Goal: Information Seeking & Learning: Learn about a topic

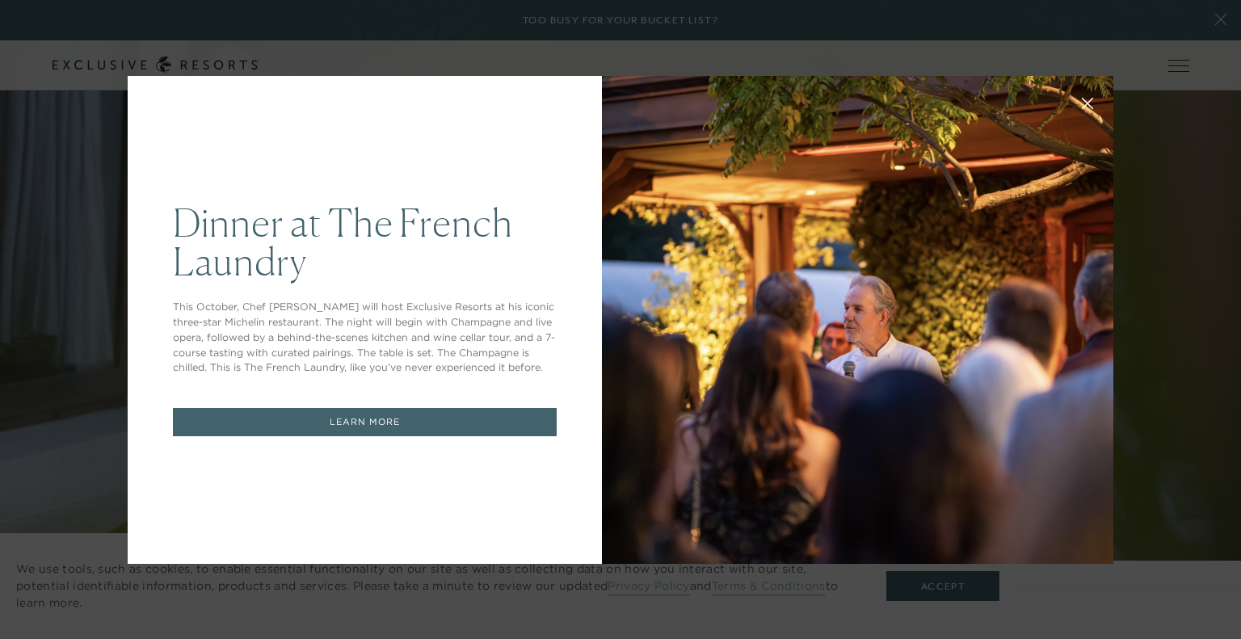
drag, startPoint x: 1235, startPoint y: 52, endPoint x: 1189, endPoint y: 204, distance: 159.3
click at [1082, 102] on icon at bounding box center [1088, 103] width 12 height 12
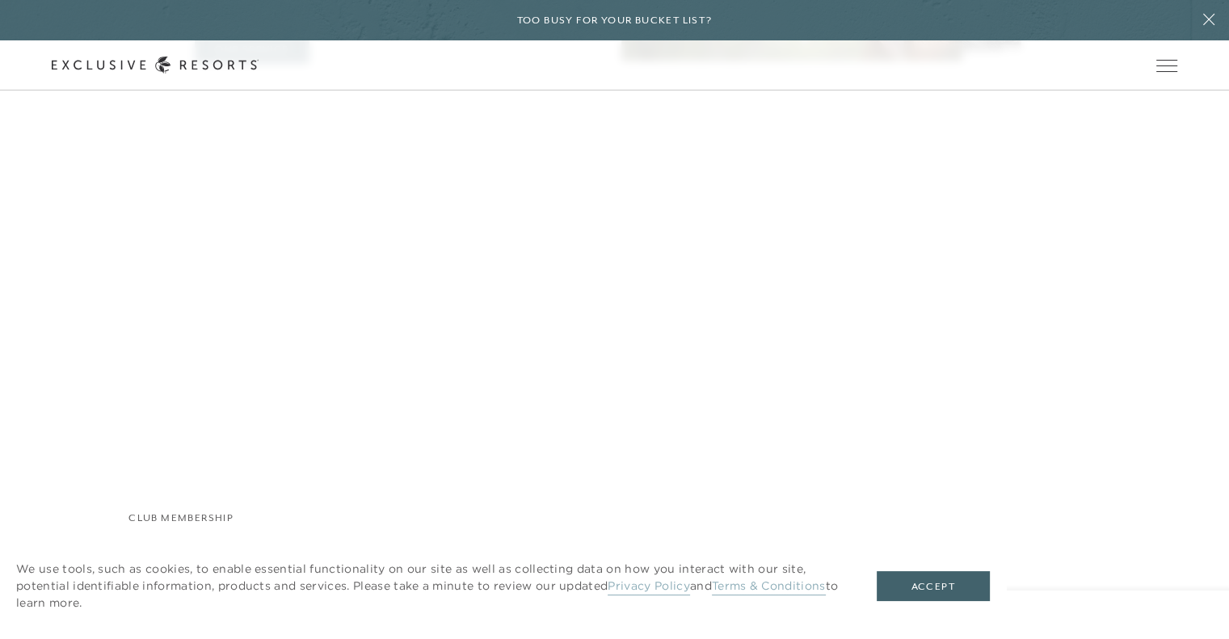
scroll to position [5371, 0]
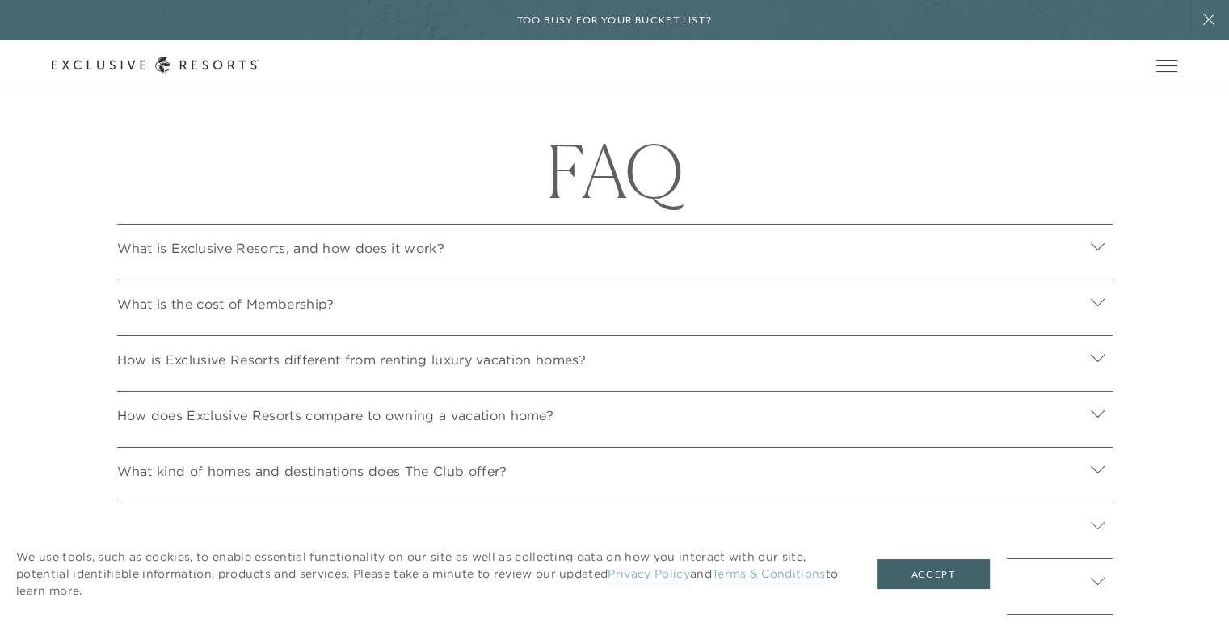
scroll to position [5570, 0]
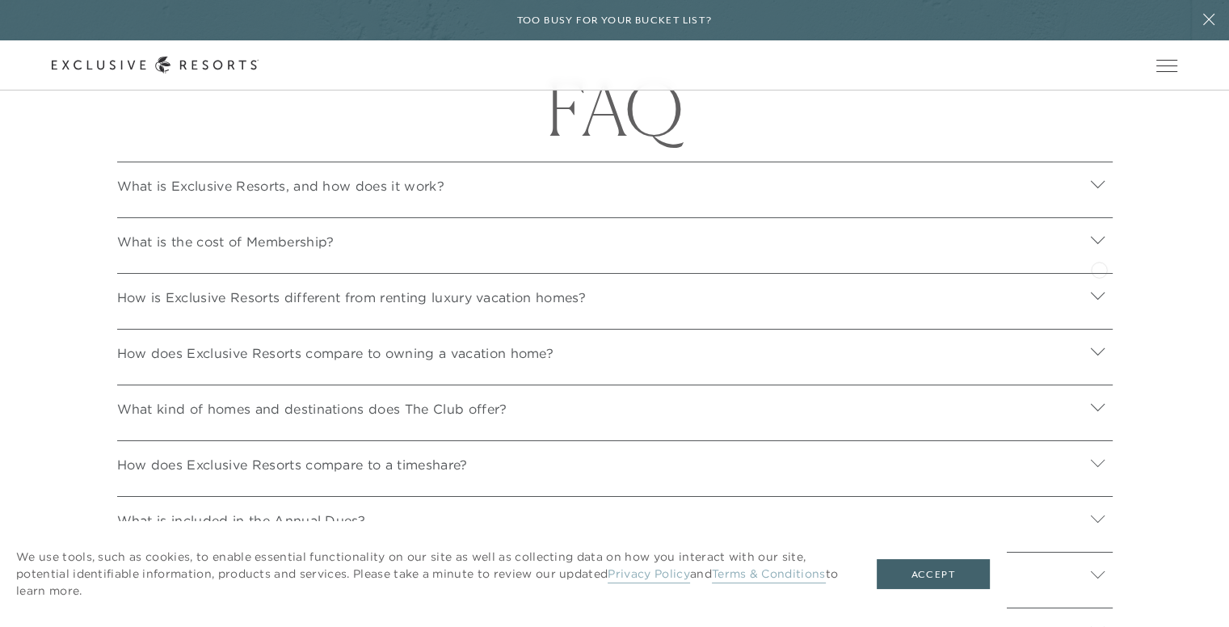
click at [1099, 248] on icon at bounding box center [1097, 240] width 15 height 15
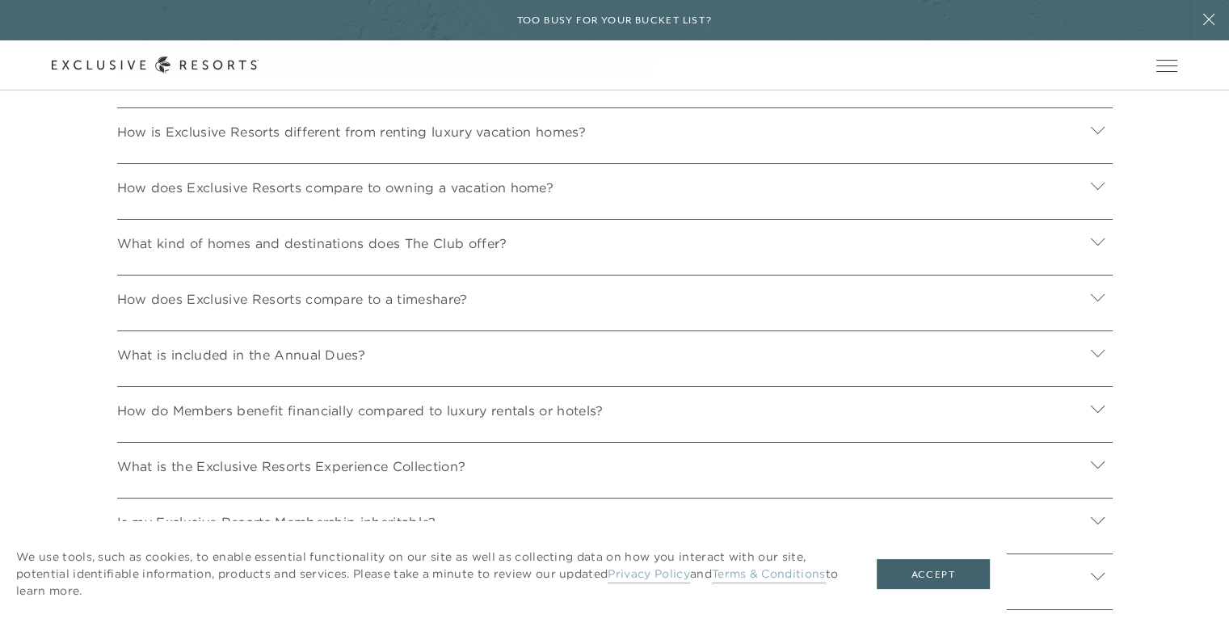
scroll to position [5934, 0]
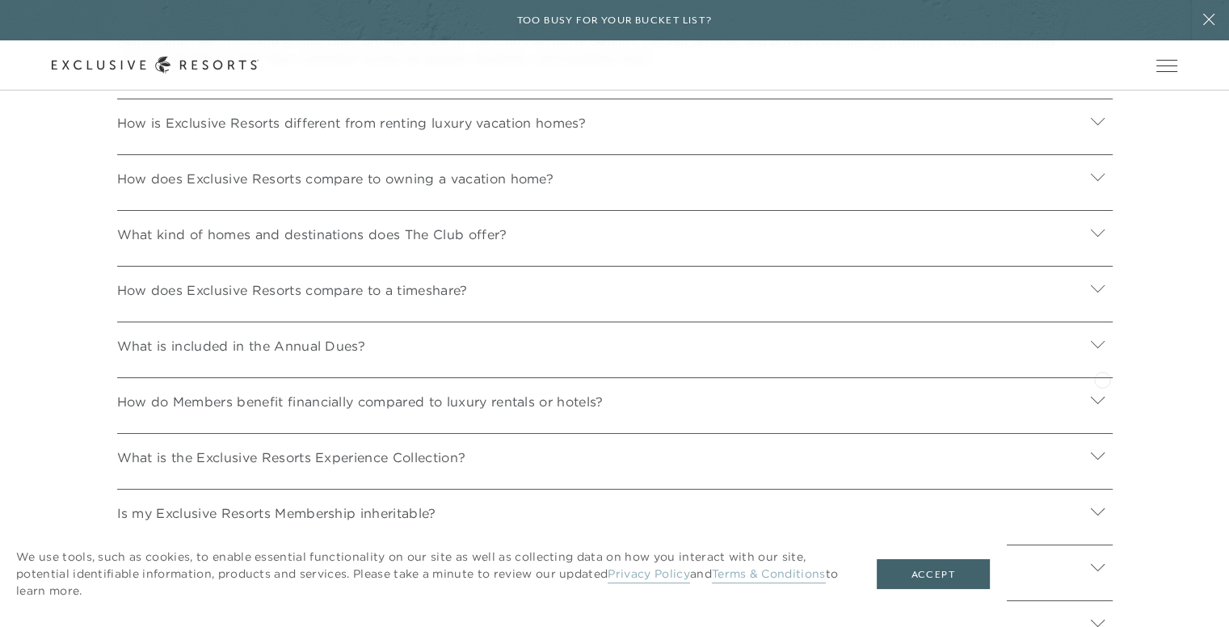
click at [1102, 352] on icon at bounding box center [1097, 344] width 15 height 15
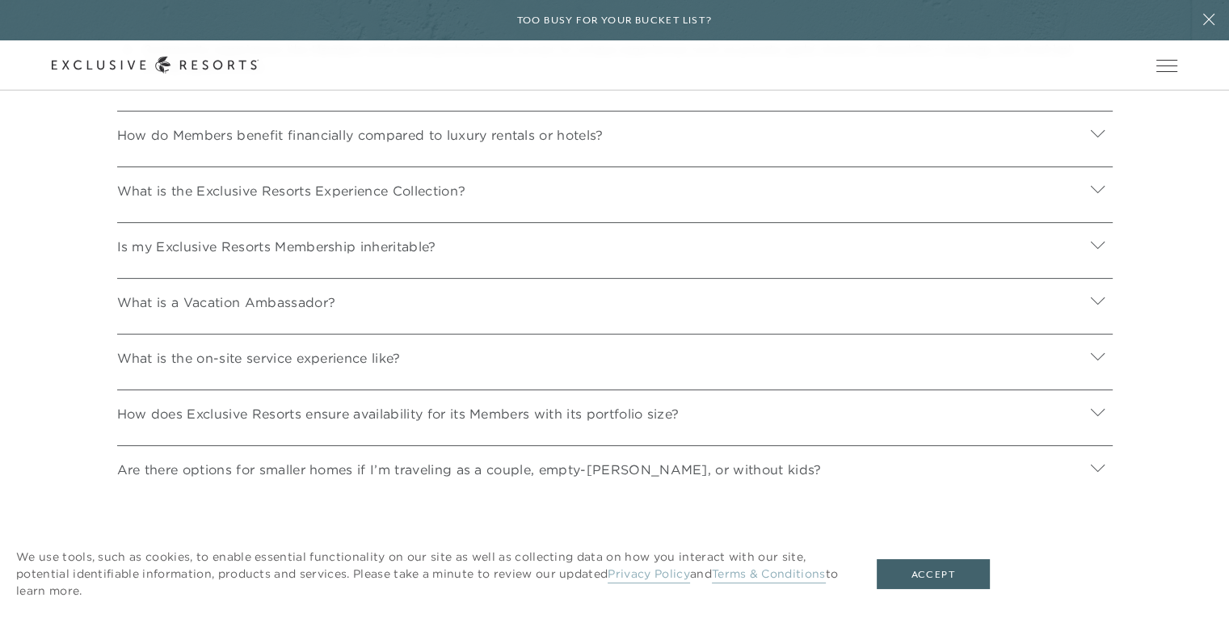
scroll to position [6507, 0]
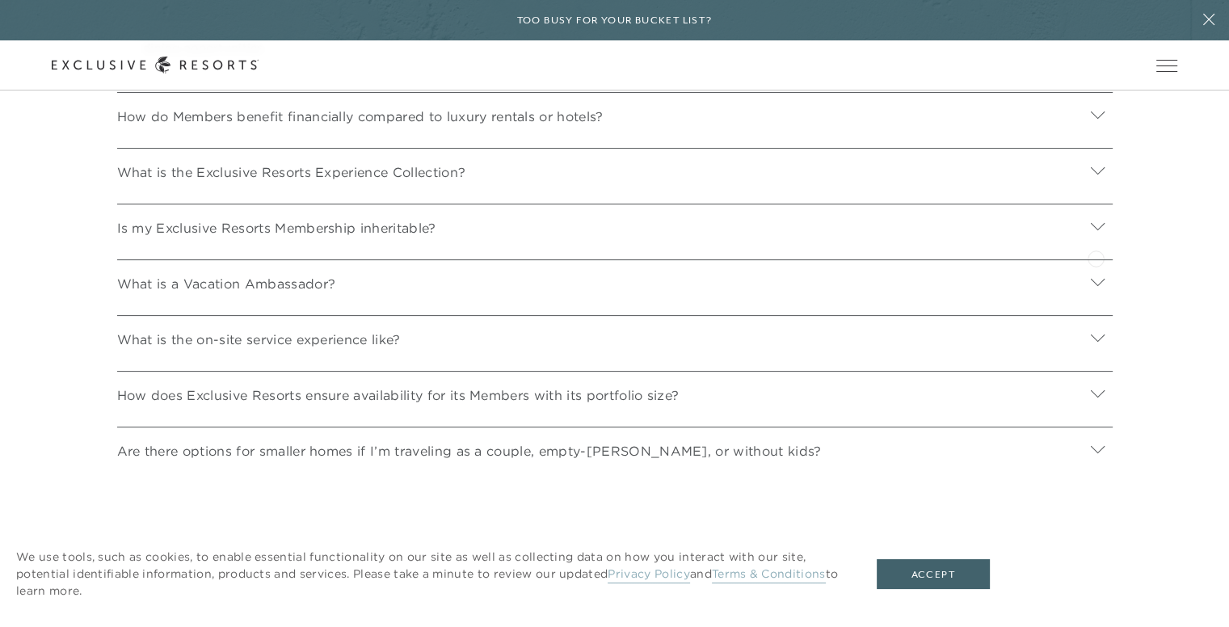
click at [1096, 230] on icon at bounding box center [1098, 226] width 14 height 7
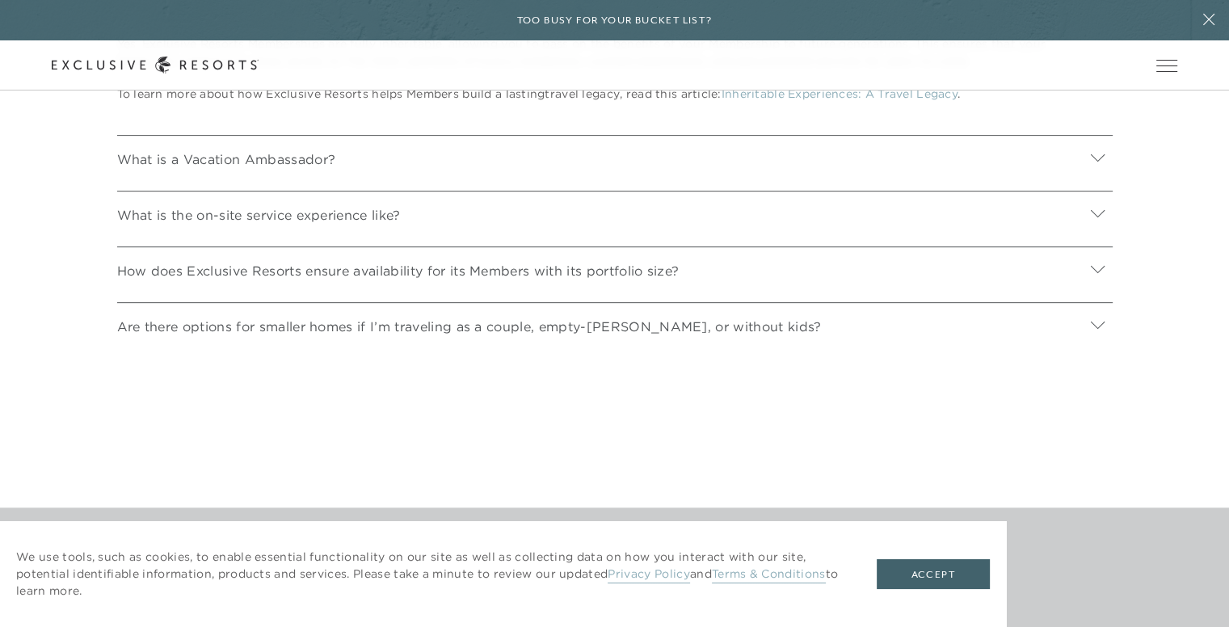
scroll to position [6718, 0]
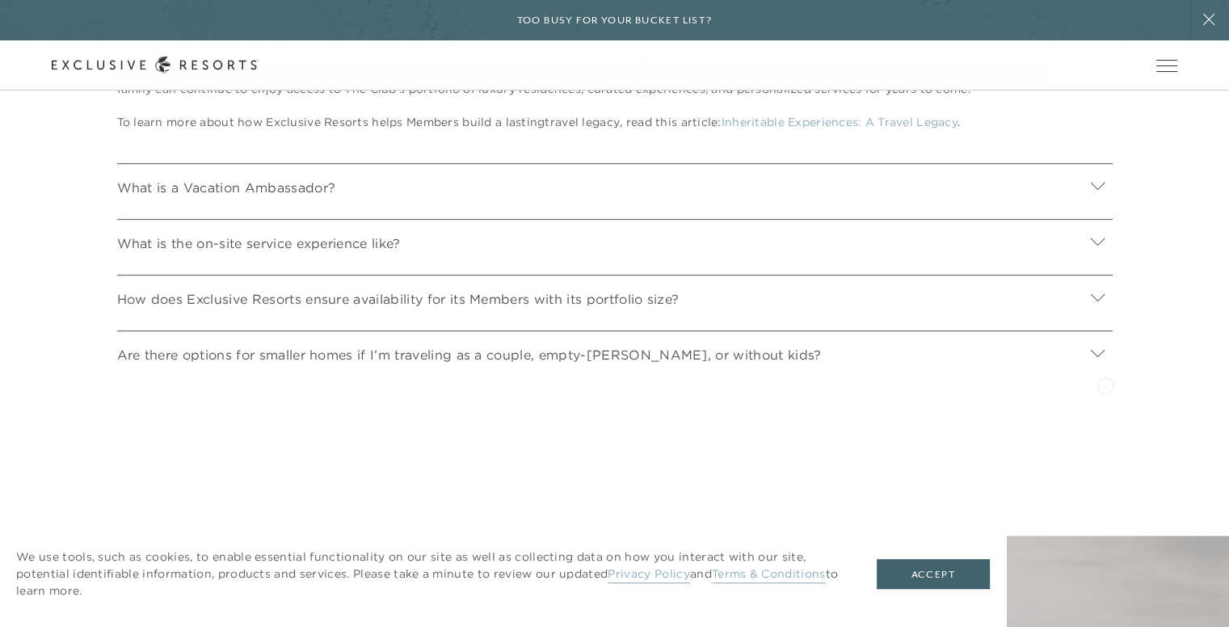
click at [1105, 374] on div at bounding box center [1098, 354] width 30 height 39
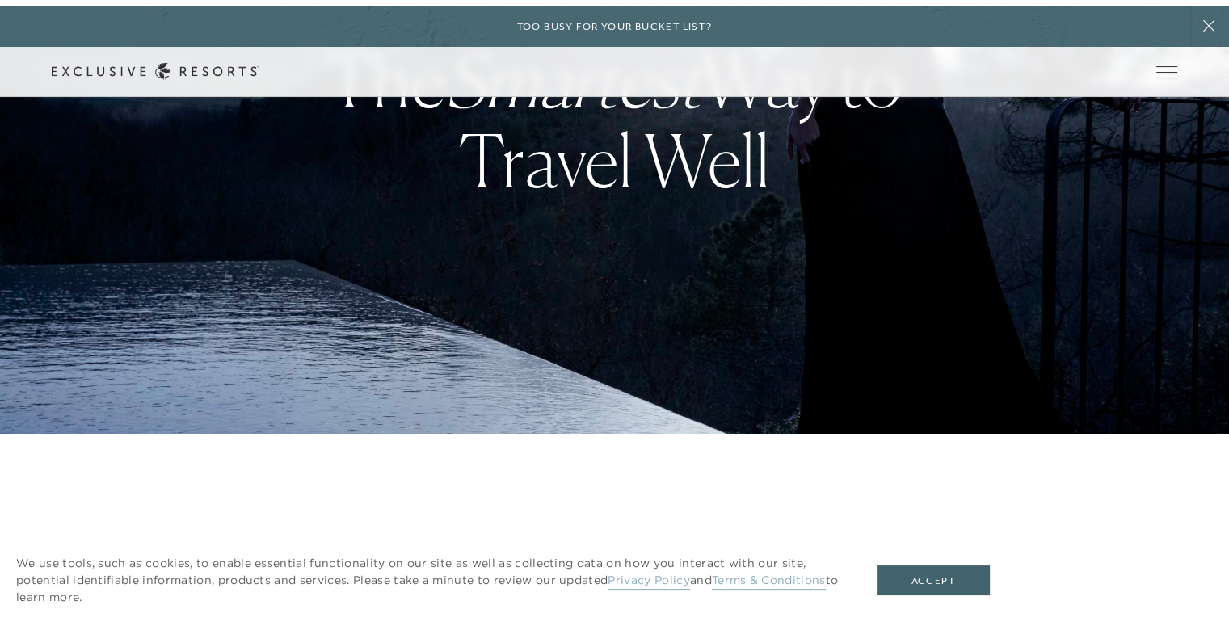
scroll to position [0, 0]
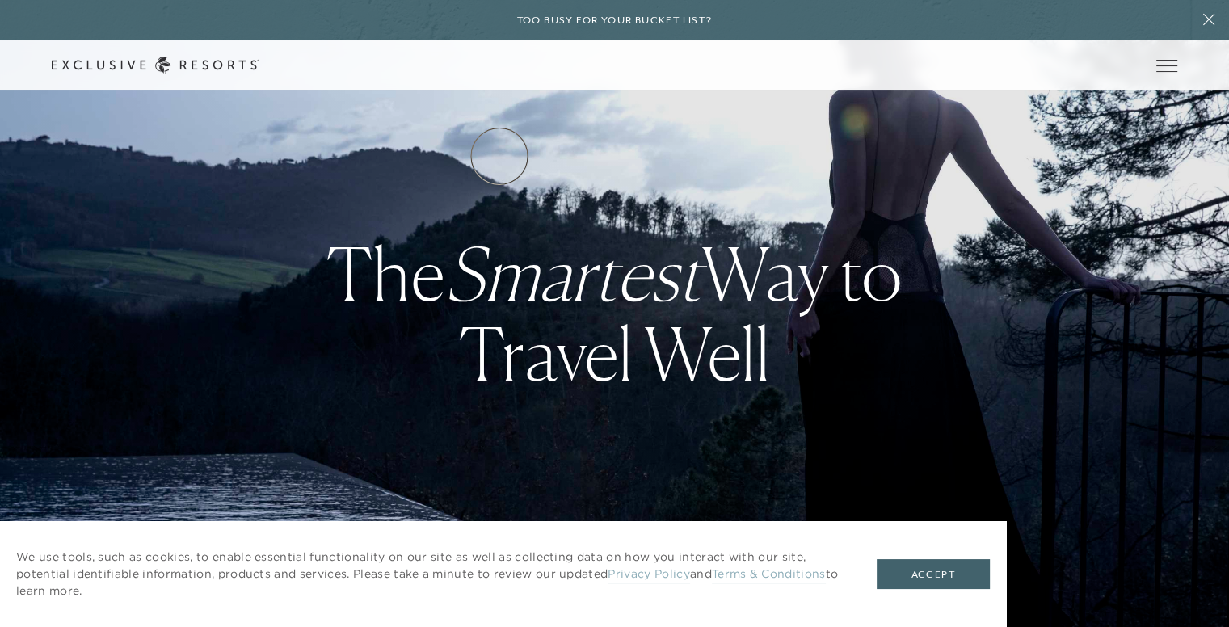
click at [0, 0] on link "Residence Collection" at bounding box center [0, 0] width 0 height 0
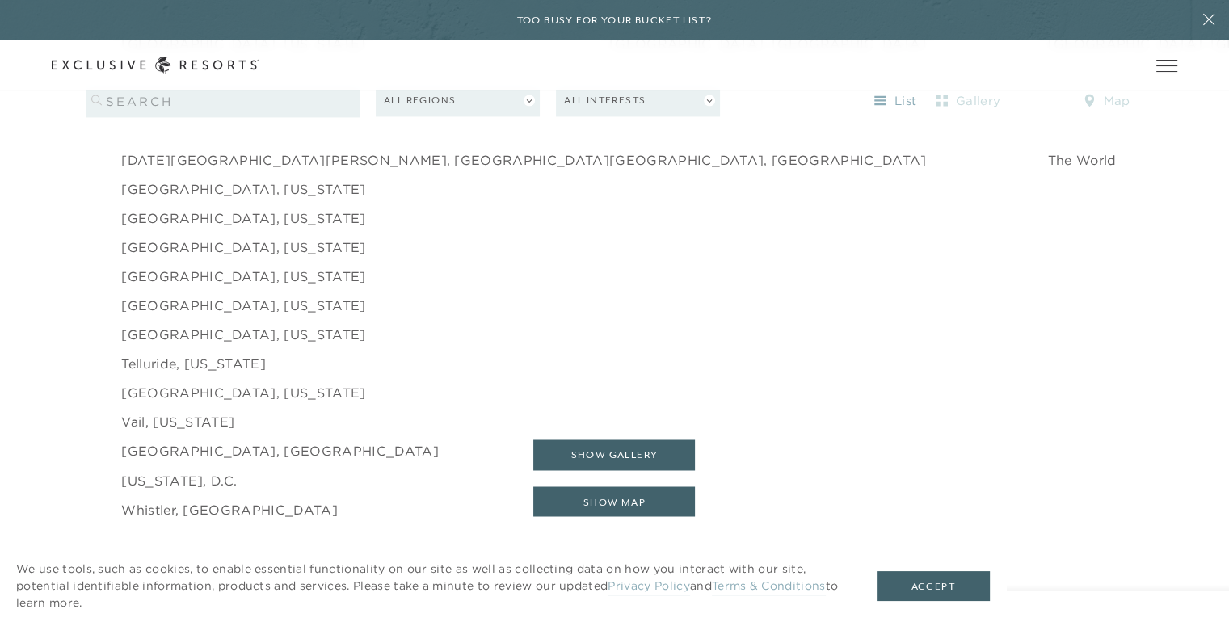
scroll to position [2610, 0]
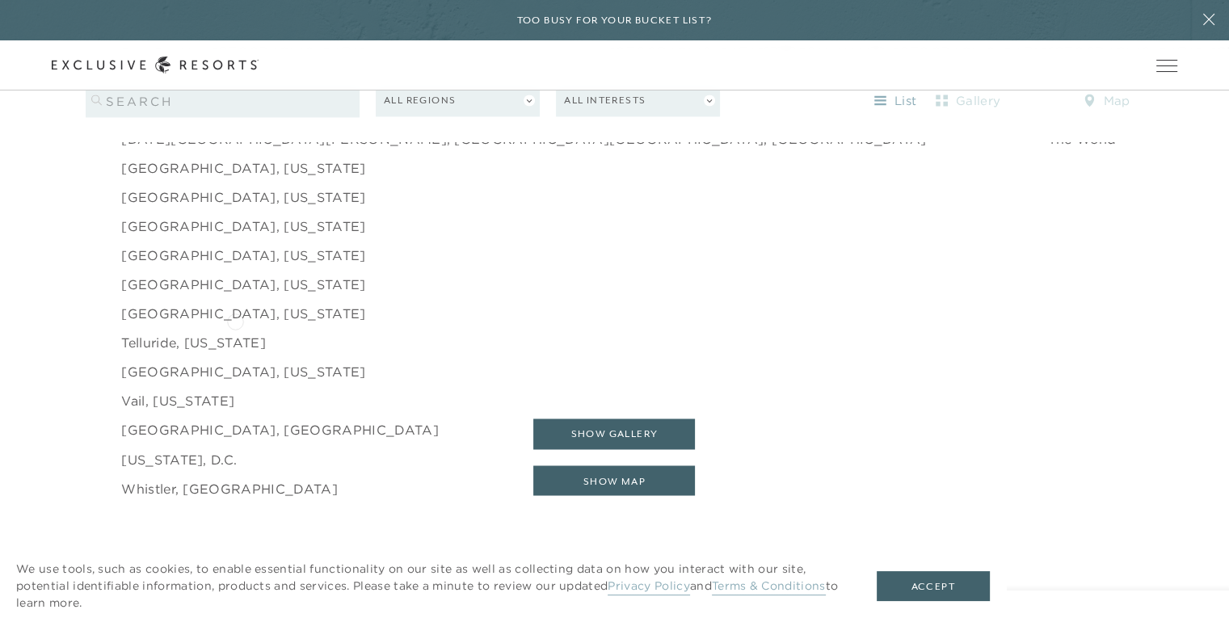
click at [235, 333] on link "Telluride, [US_STATE]" at bounding box center [193, 342] width 145 height 19
